Goal: Task Accomplishment & Management: Manage account settings

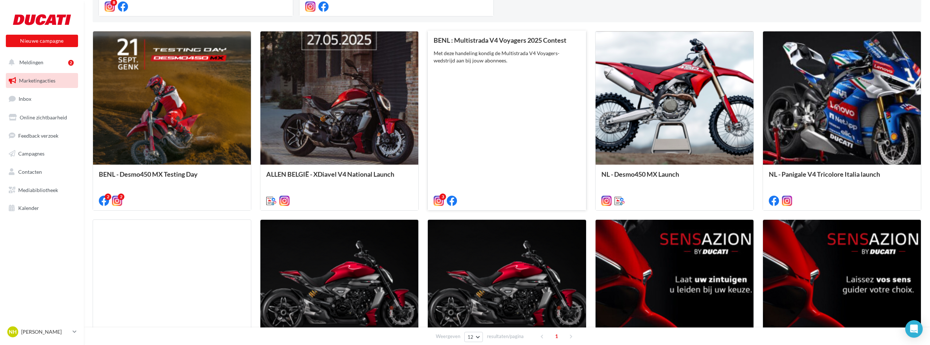
scroll to position [358, 0]
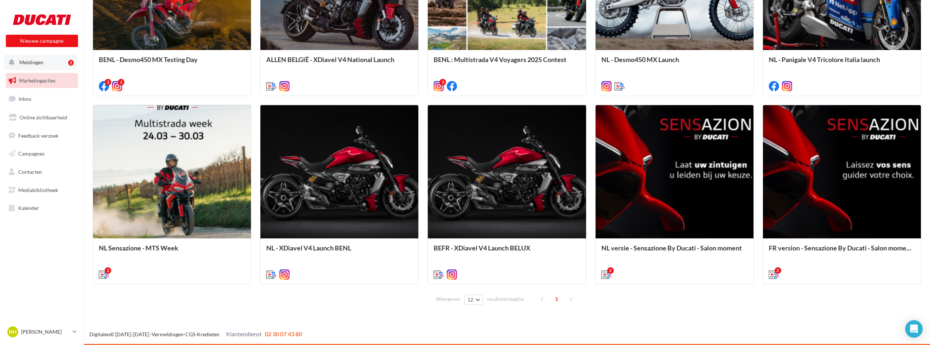
click at [46, 59] on button "Meldingen 2" at bounding box center [40, 62] width 72 height 15
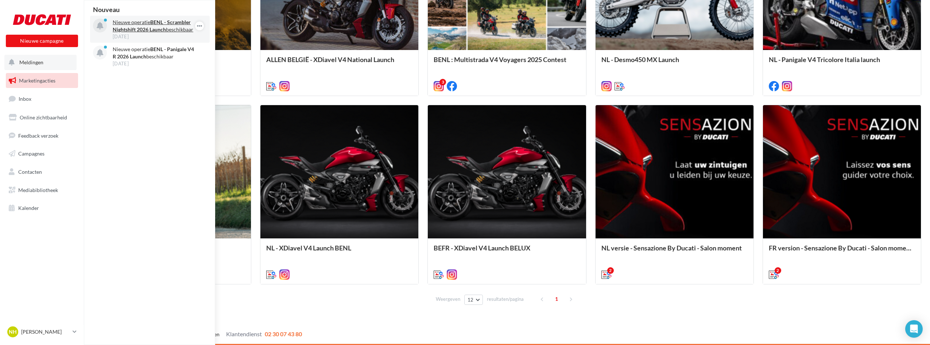
click at [155, 31] on strong "BENL - Scrambler Nightshift 2026 Launch" at bounding box center [152, 25] width 78 height 13
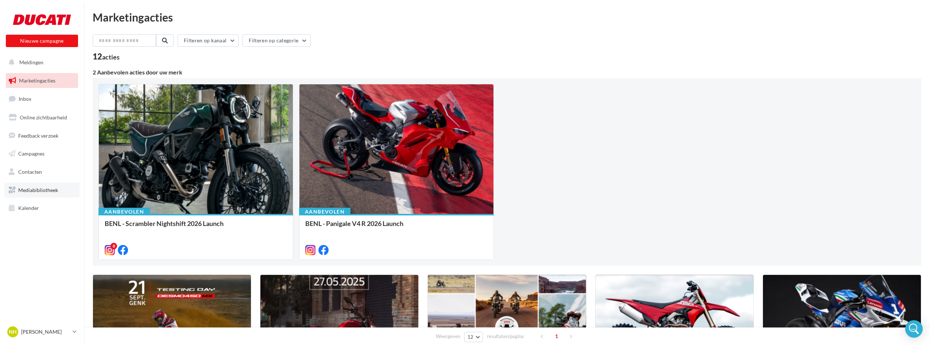
click at [43, 187] on span "Mediabibliotheek" at bounding box center [38, 190] width 40 height 6
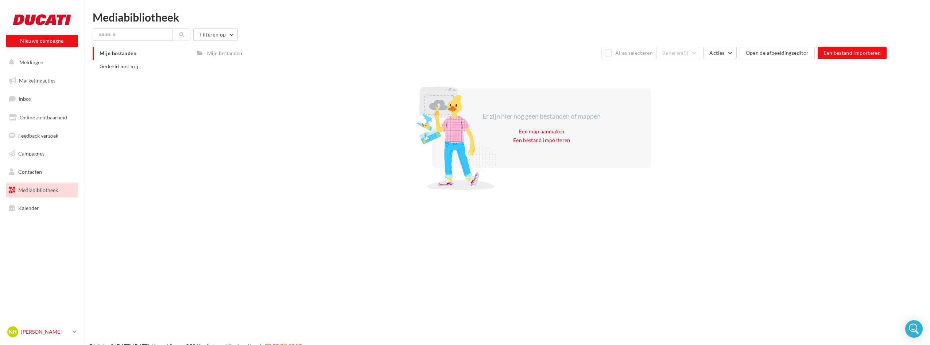
click at [63, 330] on p "[PERSON_NAME]" at bounding box center [45, 331] width 49 height 7
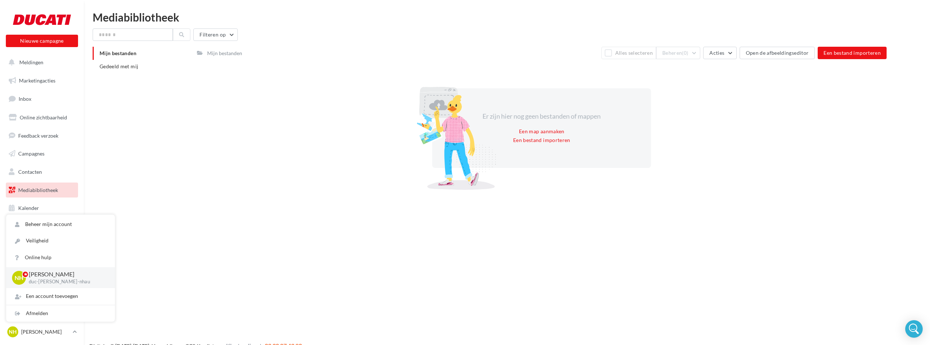
click at [111, 149] on div "Mijn bestanden Gedeeld met mij Mijn bestanden Alles selecteren Beheren (0) Acti…" at bounding box center [510, 119] width 835 height 144
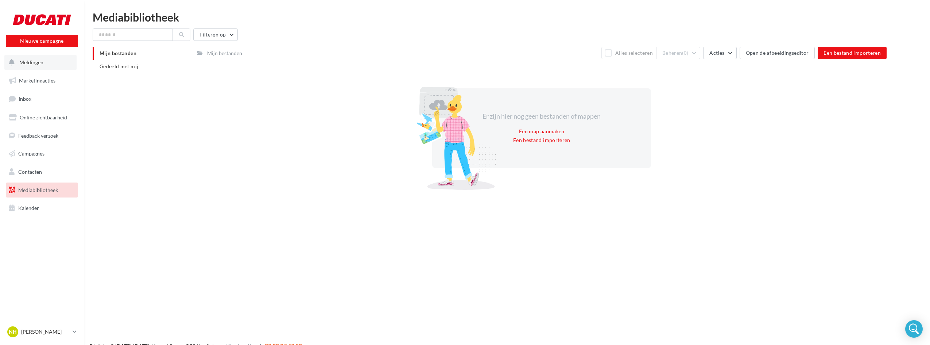
click at [28, 65] on span "Meldingen" at bounding box center [31, 62] width 24 height 6
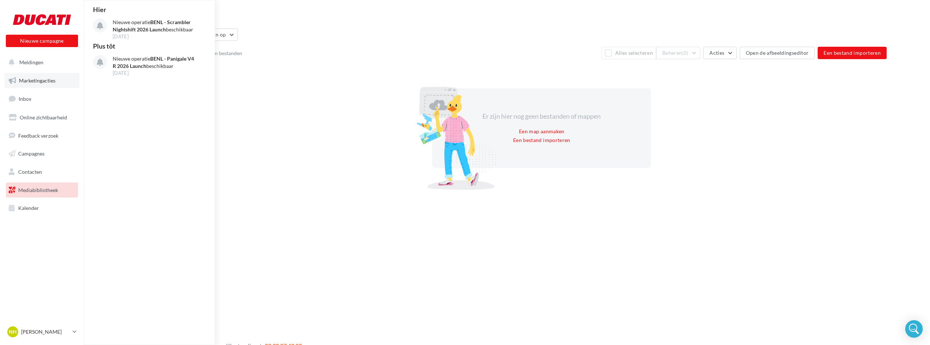
click at [34, 83] on span "Marketingacties" at bounding box center [37, 80] width 36 height 6
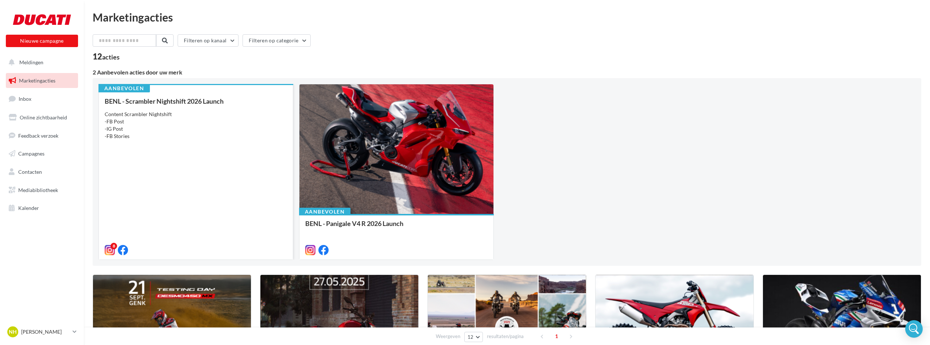
click at [199, 248] on div "8" at bounding box center [196, 249] width 182 height 9
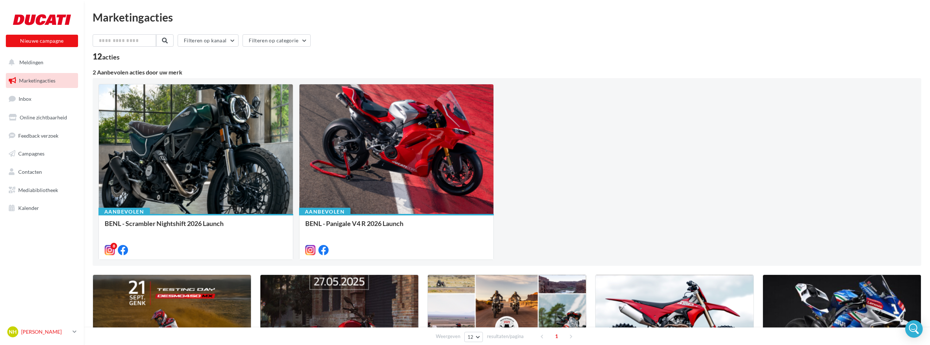
click at [42, 338] on link "NH Nico HAUTEKIET duc-rudd-nhau" at bounding box center [42, 332] width 72 height 14
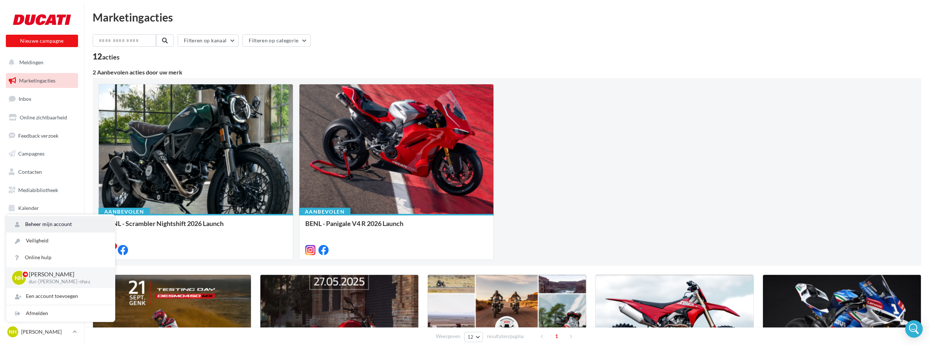
click at [57, 225] on link "Beheer mijn account" at bounding box center [60, 224] width 109 height 16
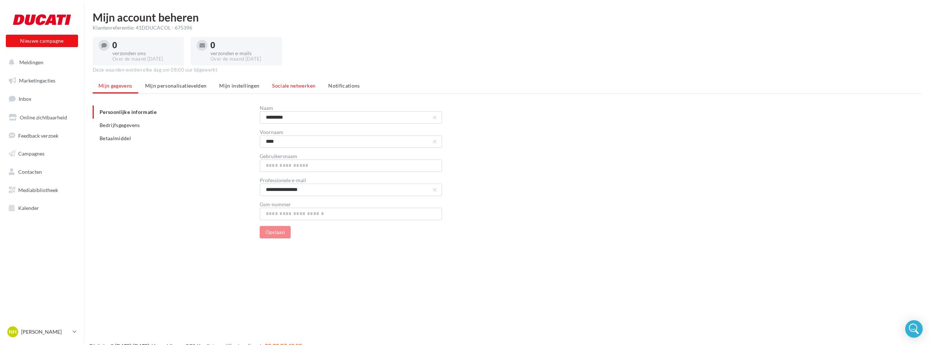
click at [292, 88] on span "Sociale netwerken" at bounding box center [293, 85] width 43 height 6
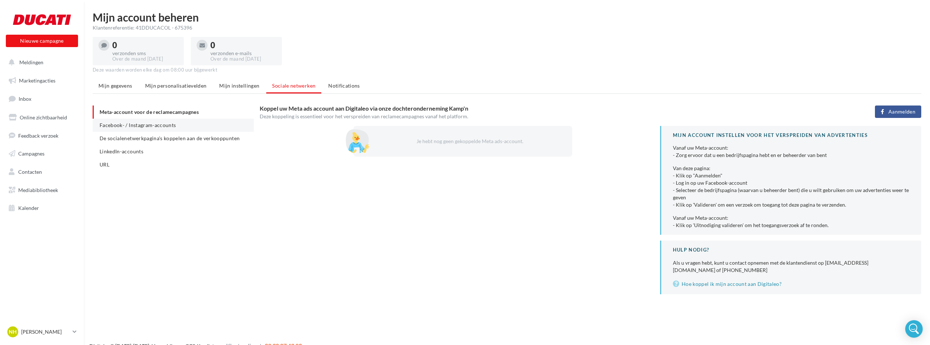
click at [169, 128] on li "Facebook- / Instagram-accounts" at bounding box center [173, 125] width 161 height 13
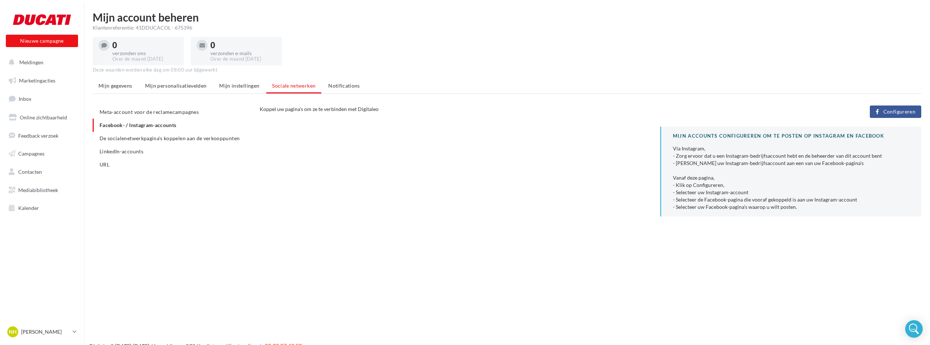
click at [913, 112] on span "Configureren" at bounding box center [899, 112] width 32 height 6
click at [144, 111] on span "Meta-account voor de reclamecampagnes" at bounding box center [149, 112] width 99 height 6
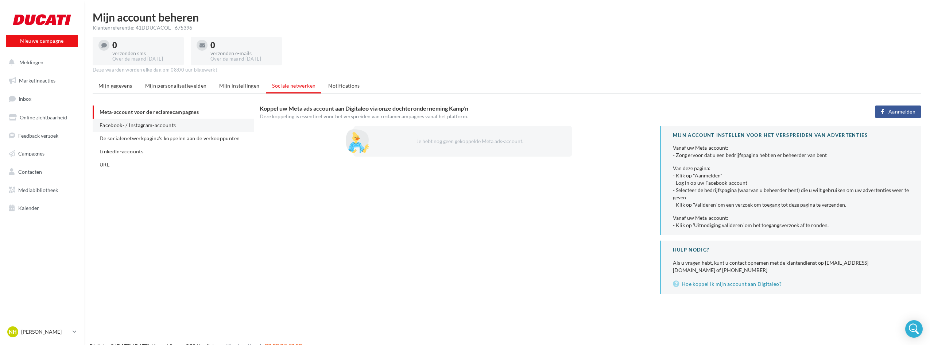
click at [150, 126] on span "Facebook- / Instagram-accounts" at bounding box center [138, 125] width 77 height 6
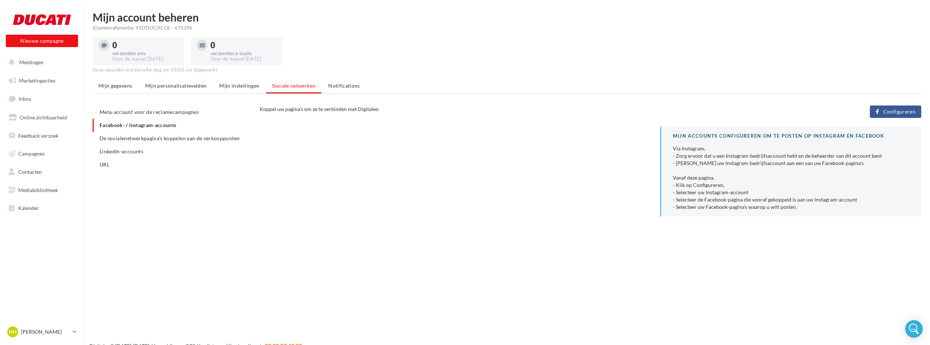
click at [898, 114] on span "Configureren" at bounding box center [899, 112] width 32 height 6
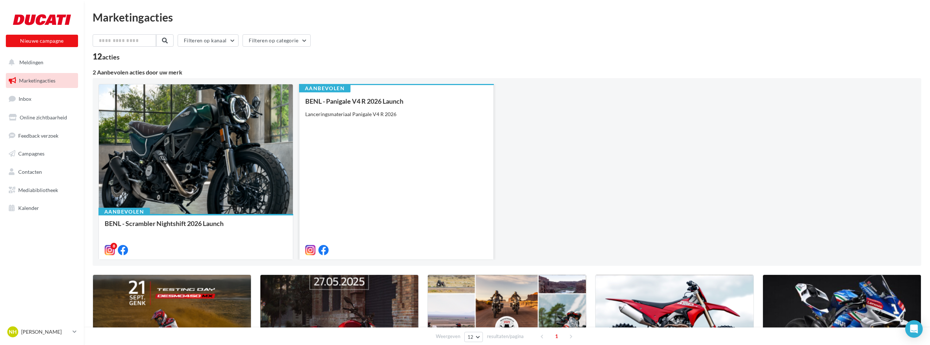
click at [426, 146] on div "BENL - Panigale V4 R 2026 Launch Lanceringsmateriaal Panigale V4 R 2026" at bounding box center [396, 174] width 182 height 155
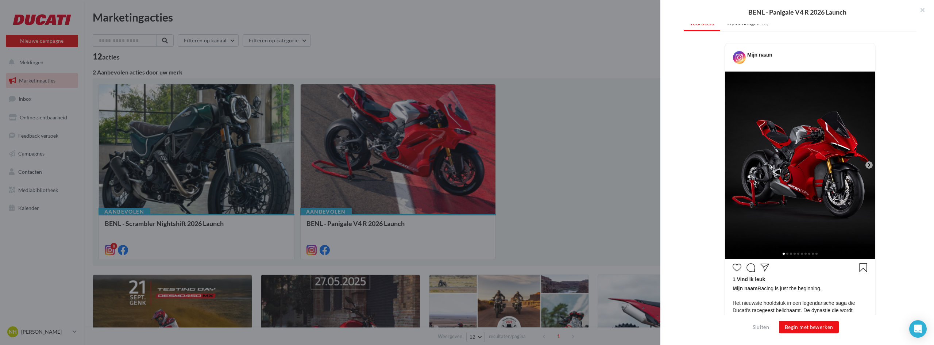
scroll to position [121, 0]
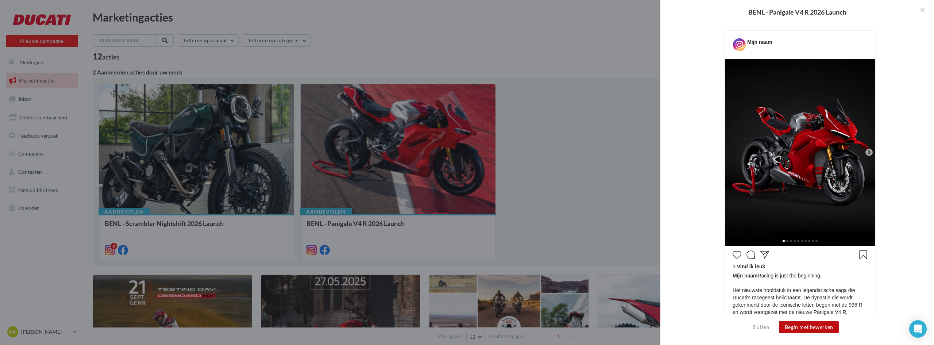
click at [815, 329] on button "Begin met bewerken" at bounding box center [809, 327] width 60 height 12
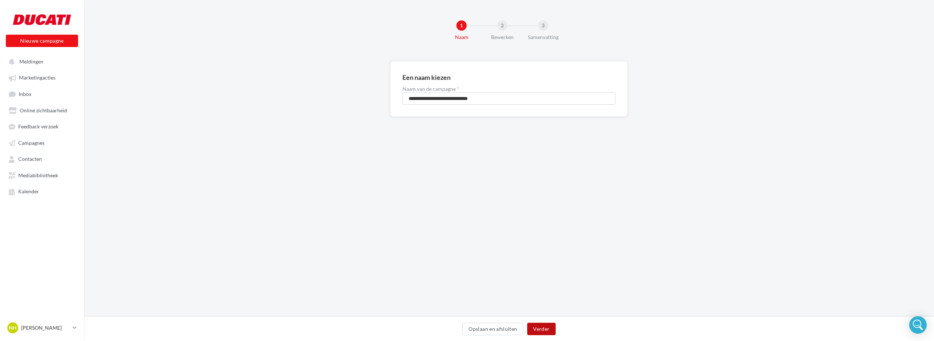
click at [543, 326] on button "Verder" at bounding box center [541, 329] width 28 height 12
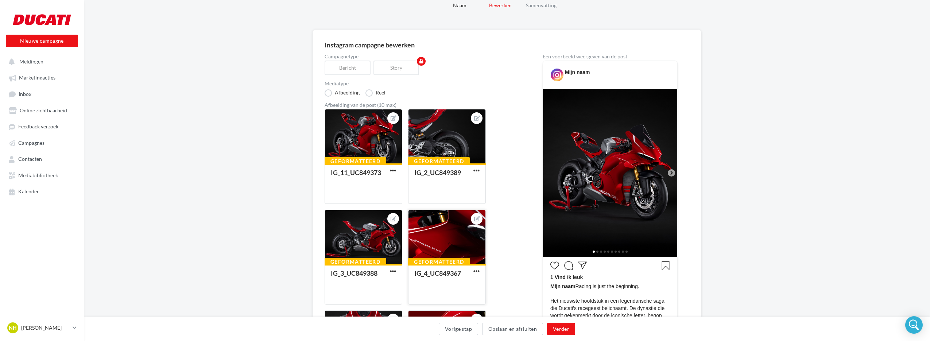
scroll to position [20, 0]
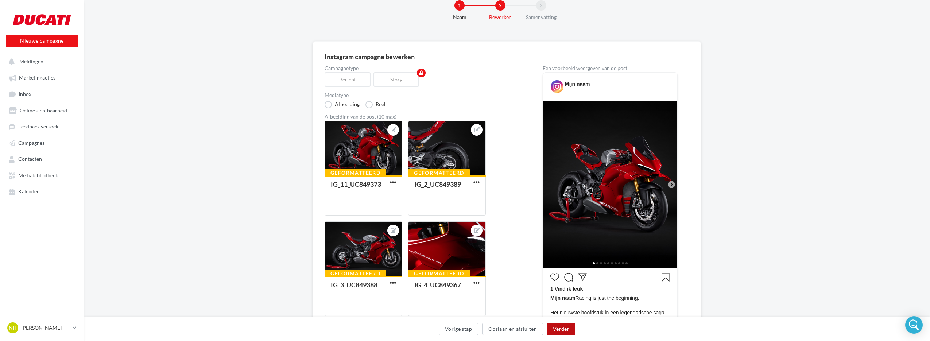
click at [566, 325] on button "Verder" at bounding box center [561, 329] width 28 height 12
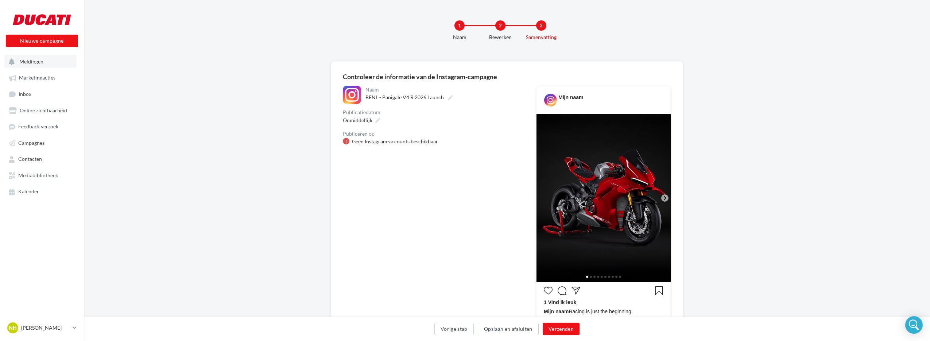
click at [40, 62] on span "Meldingen" at bounding box center [31, 61] width 24 height 6
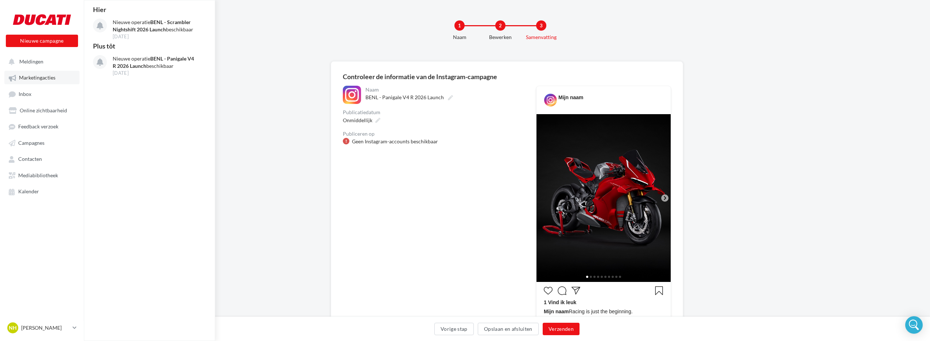
click at [39, 75] on span "Marketingacties" at bounding box center [37, 78] width 36 height 6
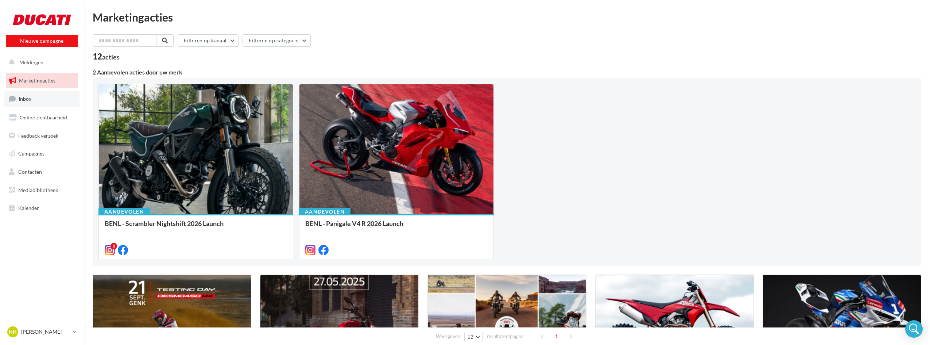
click at [34, 100] on link "Inbox" at bounding box center [41, 99] width 75 height 16
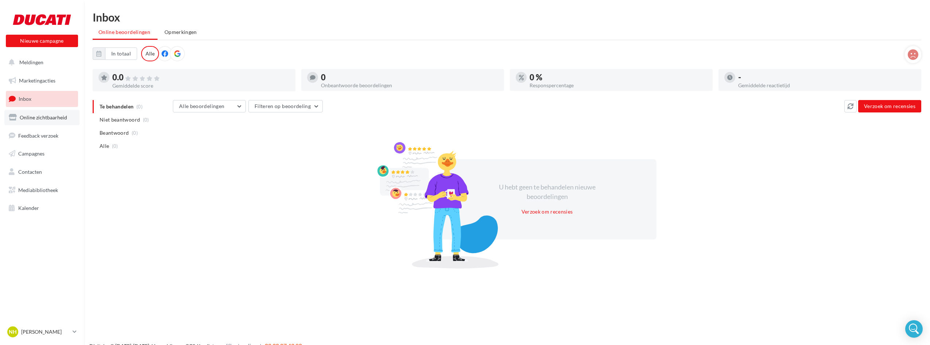
click at [51, 119] on span "Online zichtbaarheid" at bounding box center [43, 117] width 47 height 6
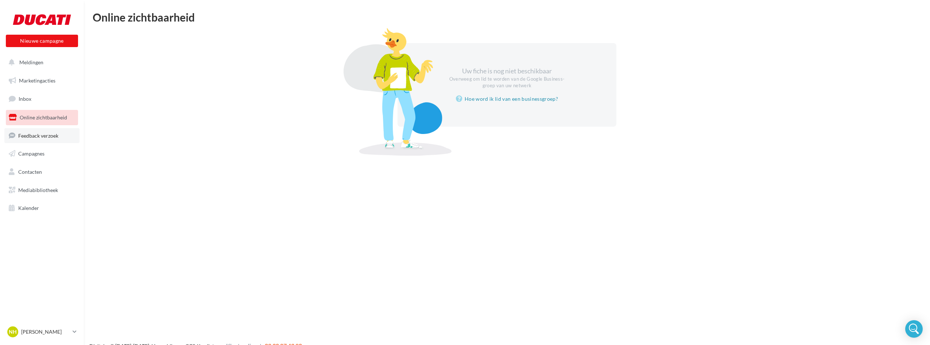
click at [57, 131] on link "Feedback verzoek" at bounding box center [41, 135] width 75 height 15
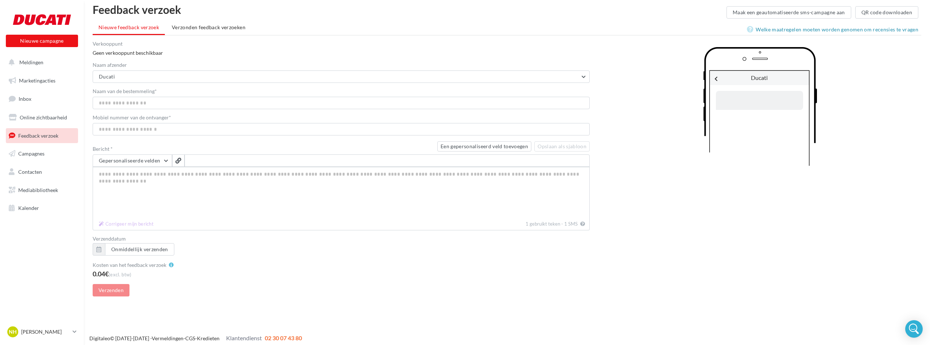
scroll to position [12, 0]
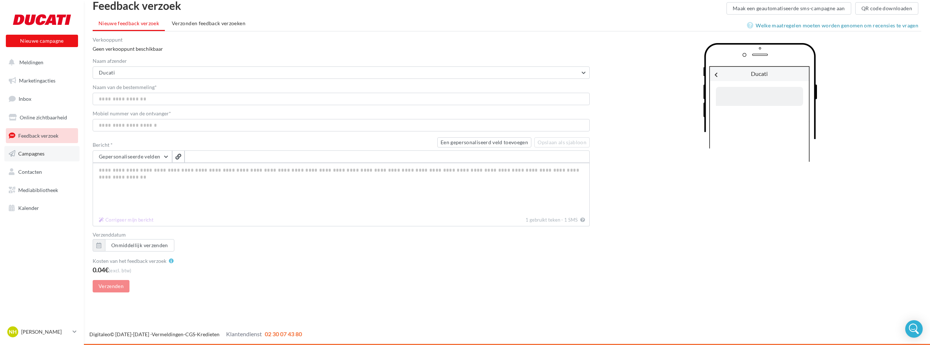
click at [54, 156] on link "Campagnes" at bounding box center [41, 153] width 75 height 15
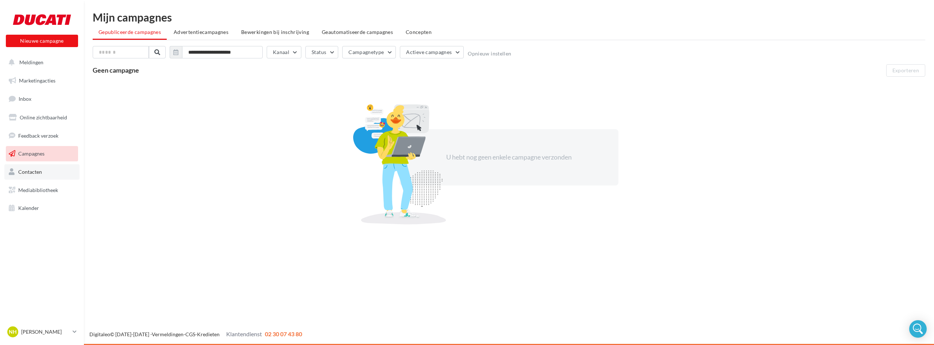
click at [58, 168] on link "Contacten" at bounding box center [41, 171] width 75 height 15
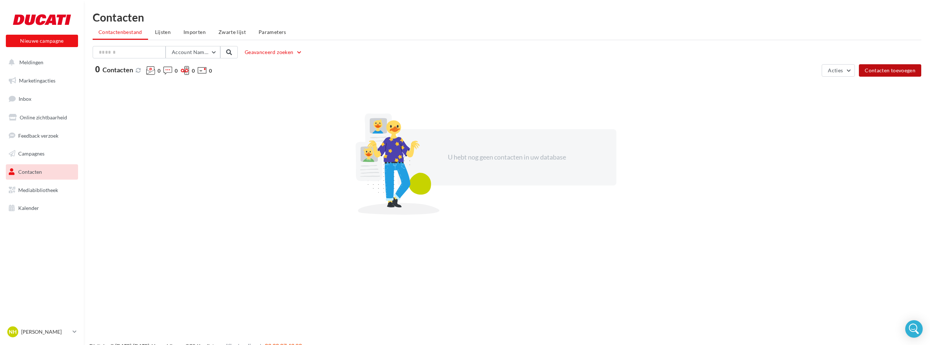
click at [903, 70] on button "Contacten toevoegen" at bounding box center [890, 70] width 62 height 12
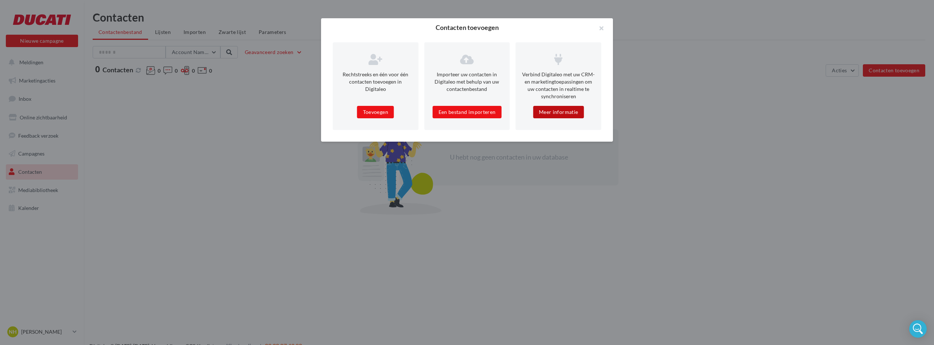
click at [562, 111] on button "Meer informatie" at bounding box center [558, 112] width 51 height 12
